Goal: Answer question/provide support: Answer question/provide support

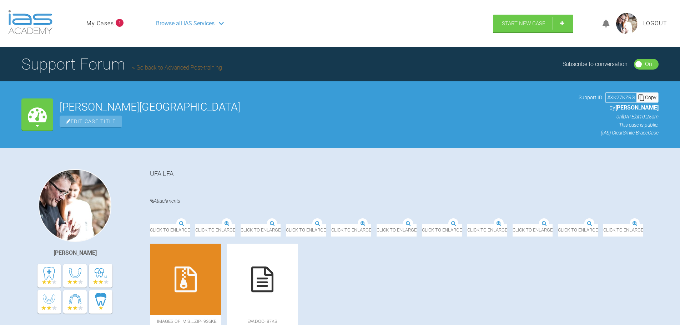
click at [110, 23] on link "My Cases" at bounding box center [99, 23] width 27 height 9
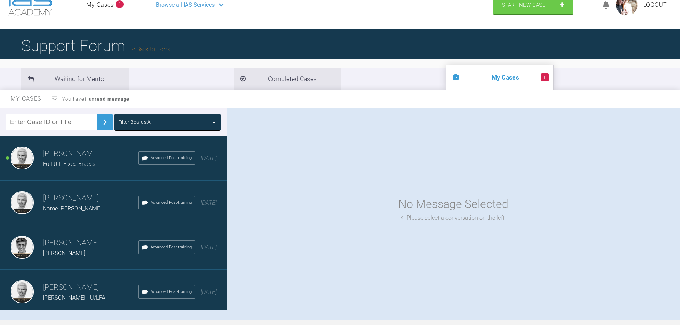
scroll to position [36, 0]
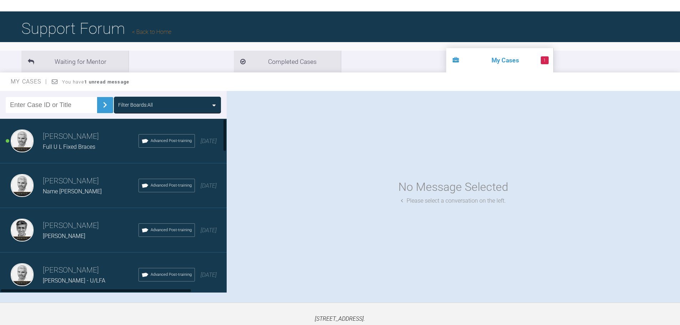
click at [70, 138] on h3 "[PERSON_NAME]" at bounding box center [91, 137] width 96 height 12
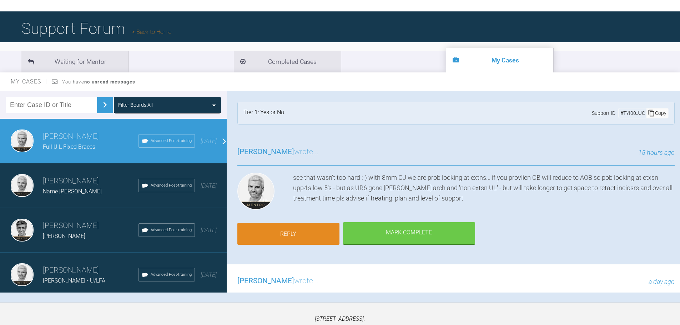
click at [295, 233] on link "Reply" at bounding box center [288, 234] width 102 height 22
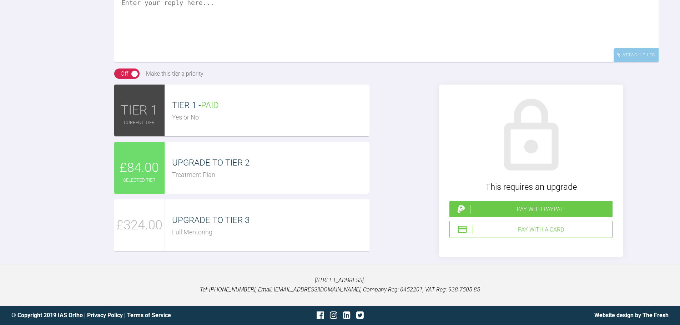
scroll to position [1208, 0]
click at [202, 168] on span "UPGRADE TO TIER 2" at bounding box center [210, 163] width 77 height 10
click at [542, 234] on div "Pay with a Card" at bounding box center [540, 229] width 137 height 9
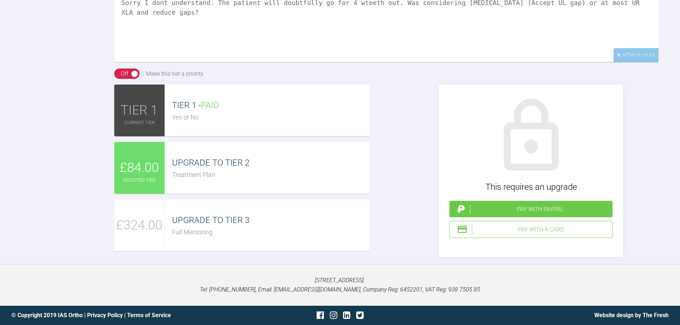
click at [183, 168] on span "UPGRADE TO TIER 2" at bounding box center [210, 163] width 77 height 10
click at [343, 48] on textarea "Sorry I dont understand. The patient will doubtfully go for 4 wteeth out. Was c…" at bounding box center [386, 26] width 544 height 71
click at [540, 228] on div "Pay with a Card" at bounding box center [540, 229] width 137 height 9
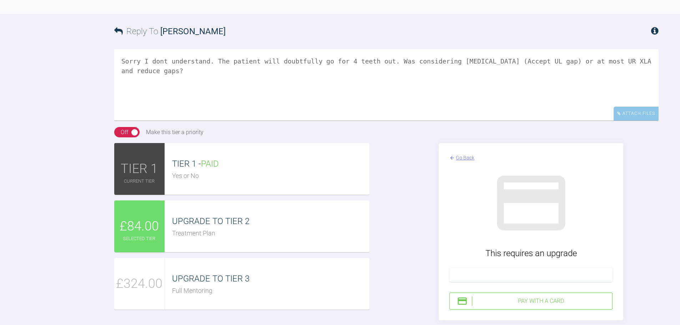
scroll to position [1110, 0]
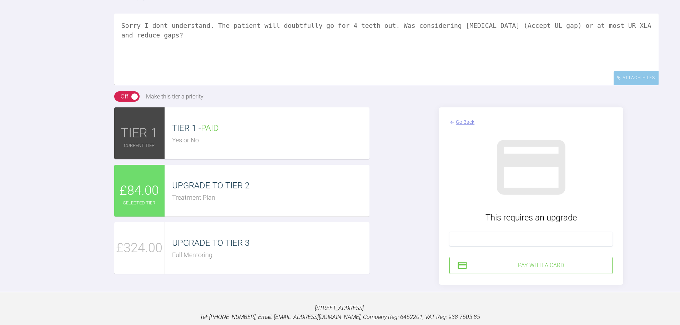
click at [649, 85] on textarea "Sorry I dont understand. The patient will doubtfully go for 4 teeth out. Was co…" at bounding box center [386, 49] width 544 height 71
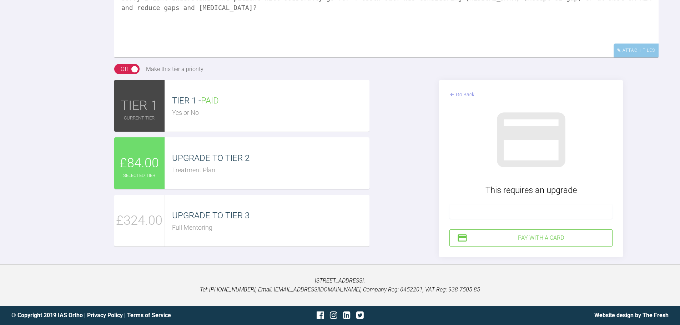
scroll to position [1257, 0]
type textarea "Sorry I dont understand. The patient will doubtfully go for 4 teeth out. Was co…"
click at [490, 236] on div "Pay with a Card" at bounding box center [540, 237] width 137 height 9
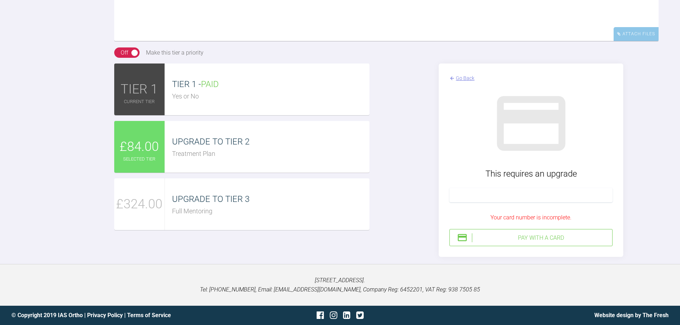
click at [527, 222] on div "Your card number is incomplete." at bounding box center [530, 217] width 163 height 9
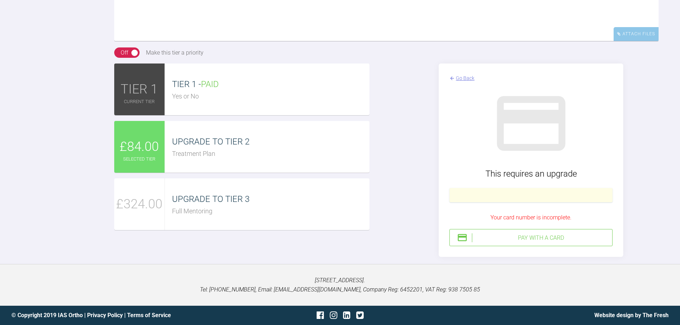
drag, startPoint x: 491, startPoint y: 230, endPoint x: 497, endPoint y: 230, distance: 6.1
click at [491, 222] on div "Your card number is incomplete." at bounding box center [530, 217] width 163 height 9
click at [548, 243] on div "Pay with a Card" at bounding box center [540, 237] width 137 height 9
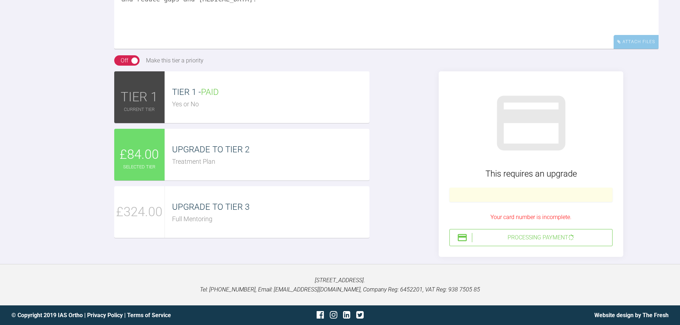
click at [524, 242] on div "Processing Payment" at bounding box center [540, 237] width 137 height 9
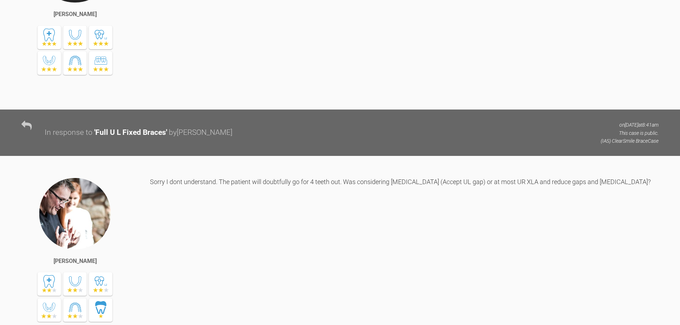
scroll to position [971, 0]
